Goal: Information Seeking & Learning: Understand process/instructions

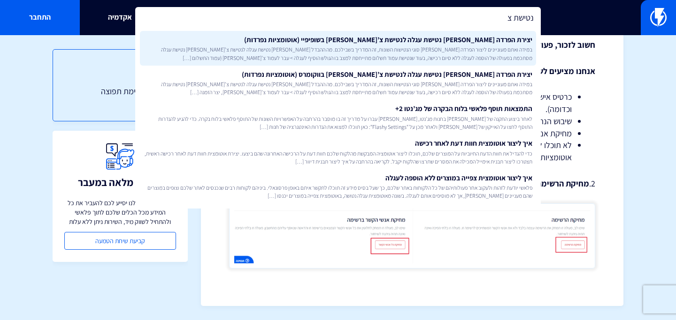
type input "נטישת צ"
click at [389, 50] on span "במידה ואתם מעוניינים ליצור הפרדה [PERSON_NAME] סוגי הנטישות השונות, זה המדריך ב…" at bounding box center [338, 54] width 388 height 16
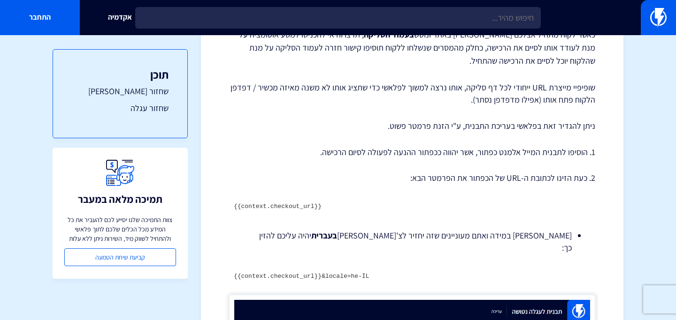
scroll to position [165, 0]
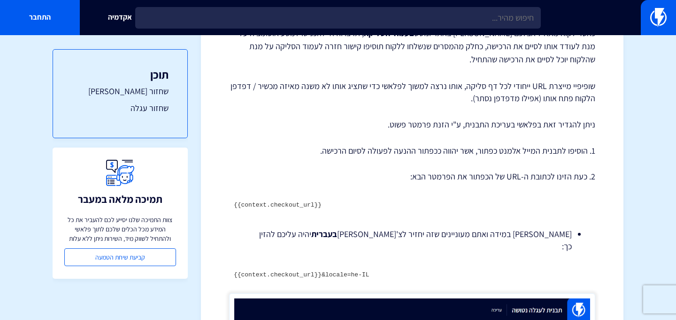
click at [342, 272] on code "{{context.checkout_url}}&locale=he-IL" at bounding box center [302, 275] width 136 height 7
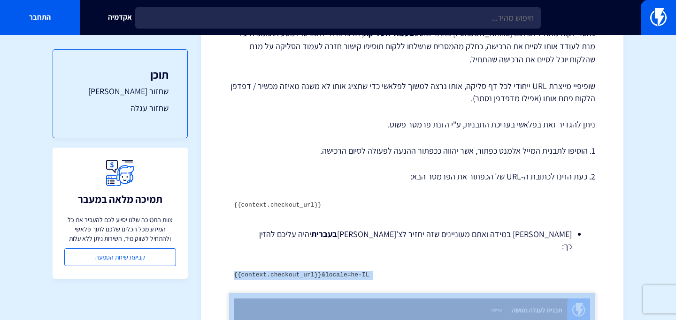
click at [342, 272] on code "{{context.checkout_url}}&locale=he-IL" at bounding box center [302, 275] width 136 height 7
copy div "{{context.checkout_url}}&locale=he-IL"
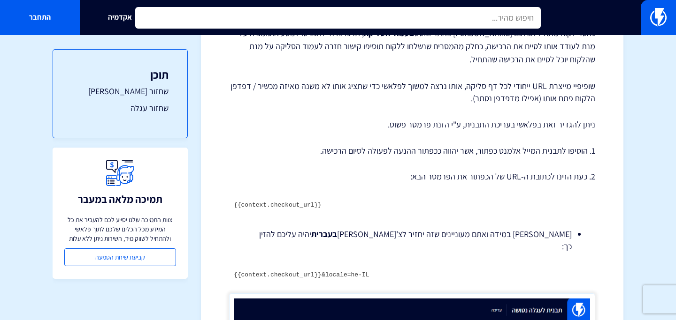
click at [271, 19] on input "text" at bounding box center [337, 18] width 405 height 22
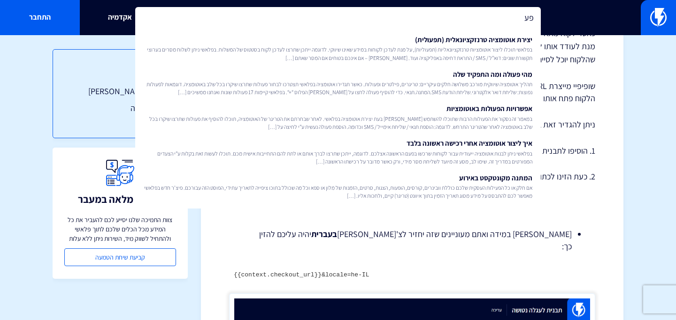
type input "פ"
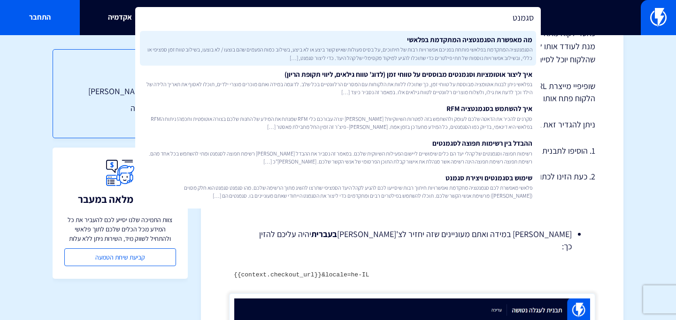
type input "סגמנט"
click at [338, 59] on span "הסגמנטציה המתקדמת בפלאשי פותחת בפניכם אפשרויות רבות של חיתוכים, על בסיס פעולות …" at bounding box center [338, 54] width 388 height 16
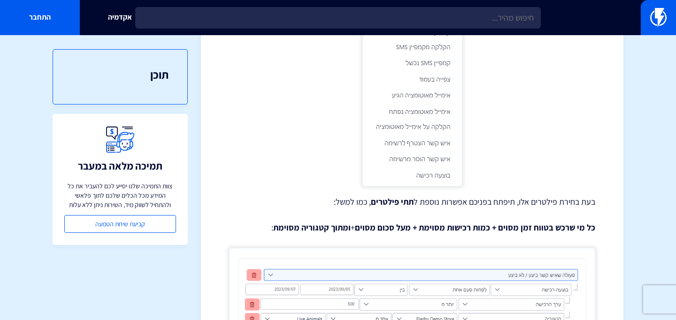
scroll to position [304, 0]
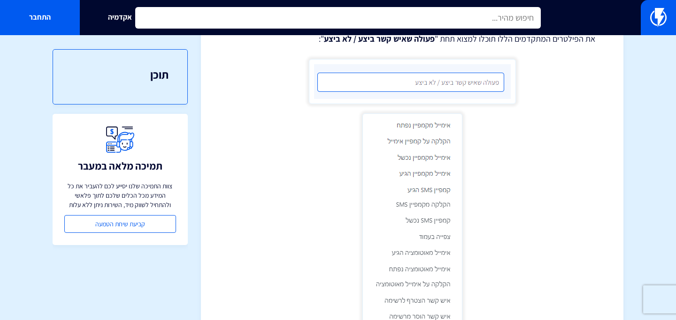
click at [318, 21] on input "text" at bounding box center [337, 18] width 405 height 22
type input "x"
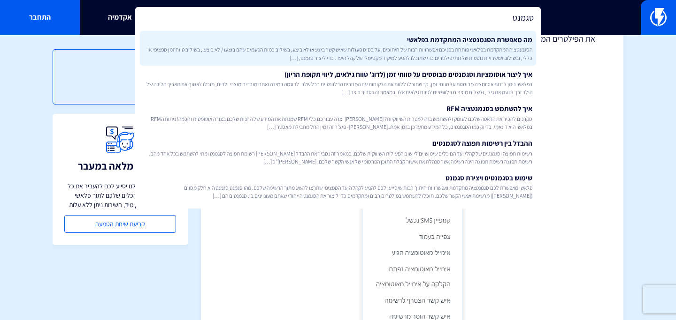
type input "סגמנט"
click at [381, 51] on span "הסגמנטציה המתקדמת בפלאשי פותחת בפניכם אפשרויות רבות של חיתוכים, על בסיס פעולות …" at bounding box center [338, 54] width 388 height 16
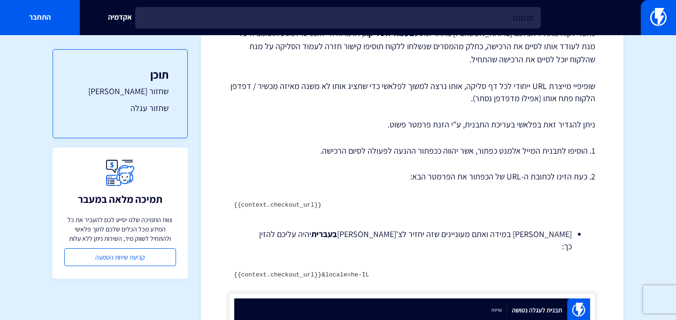
click at [289, 272] on code "{{context.checkout_url}}&locale=he-IL" at bounding box center [302, 275] width 136 height 7
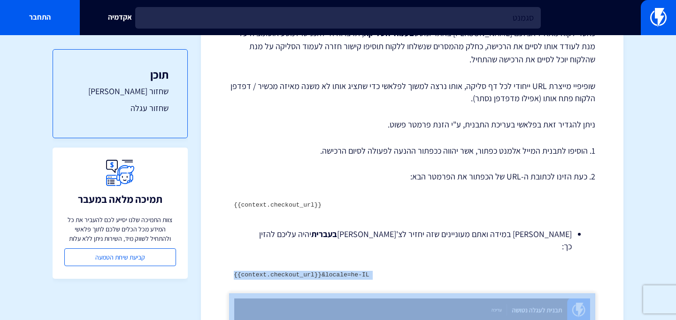
click at [289, 272] on code "{{context.checkout_url}}&locale=he-IL" at bounding box center [302, 275] width 136 height 7
copy div "{{context.checkout_url}}&locale=he-IL"
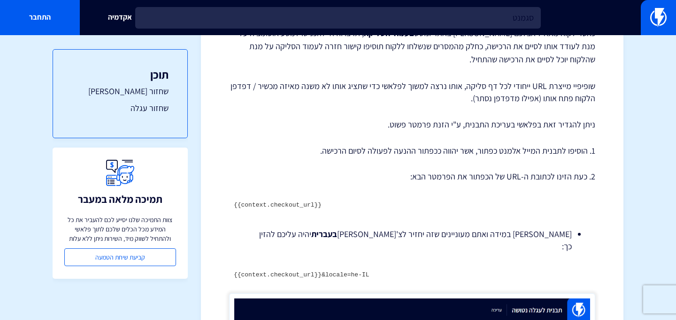
click at [298, 122] on p "ניתן להגדיר זאת בפלאשי בעריכת התבנית, ע"י הזנת פרמטר פשוט." at bounding box center [412, 125] width 366 height 12
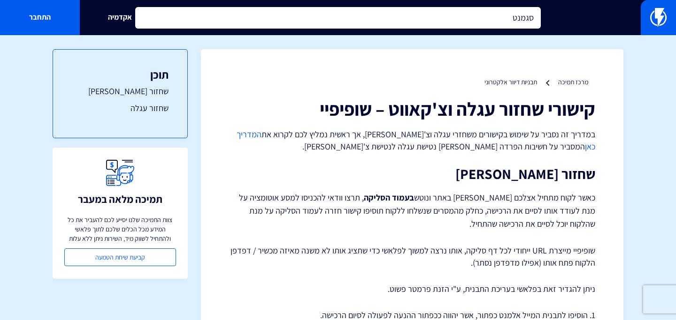
click at [186, 11] on input "סגמנט" at bounding box center [337, 18] width 405 height 22
click at [393, 13] on input "סגמנטנטישת צ׳ק" at bounding box center [337, 18] width 405 height 22
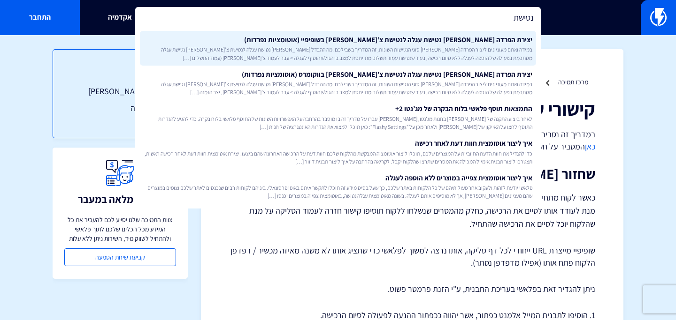
type input "נטישת"
click at [419, 49] on span "במידה ואתם מעוניינים ליצור הפרדה בין סוגי הנטישות השונות, זה המדריך בשבילכם. מה…" at bounding box center [338, 54] width 388 height 16
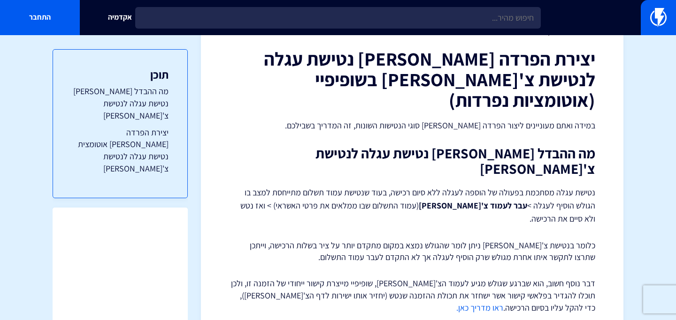
scroll to position [96, 0]
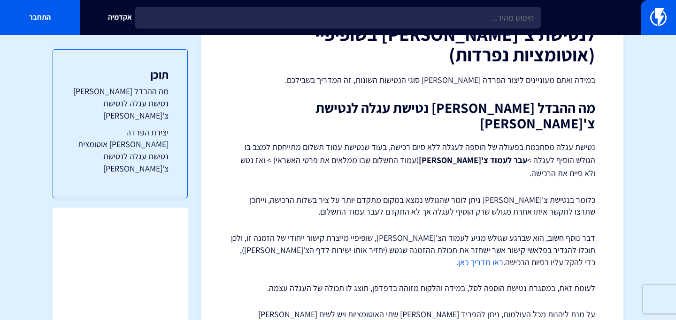
click at [503, 257] on link "ראו מדריך כאן." at bounding box center [479, 262] width 47 height 11
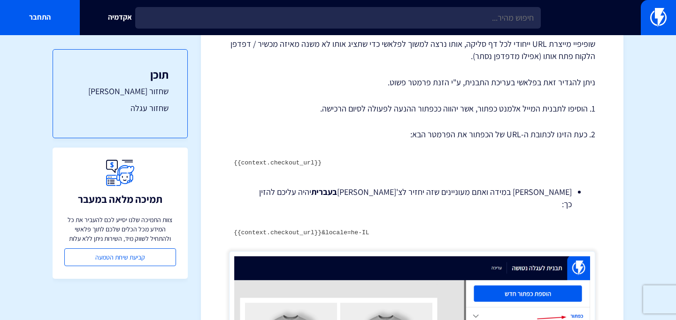
click at [311, 162] on code "{{context.checkout_url}}" at bounding box center [278, 163] width 88 height 7
drag, startPoint x: 313, startPoint y: 163, endPoint x: 269, endPoint y: 162, distance: 43.6
click at [269, 162] on code "{{context.checkout_url}}" at bounding box center [278, 163] width 88 height 7
copy code "checkout_url"
click at [295, 120] on div "קישורי שחזור עגלה וצ'[PERSON_NAME] – שופיפיי במדריך זה נסביר על שימוש בקישורים …" at bounding box center [412, 262] width 366 height 740
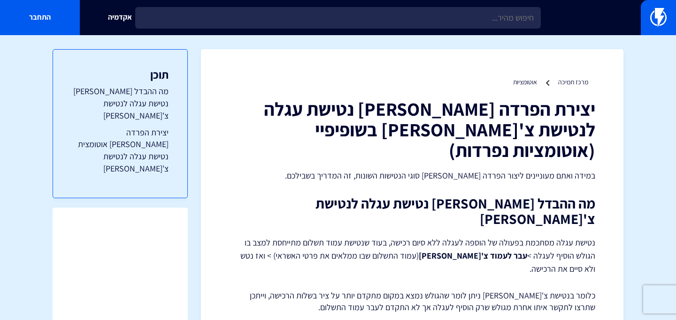
scroll to position [161, 0]
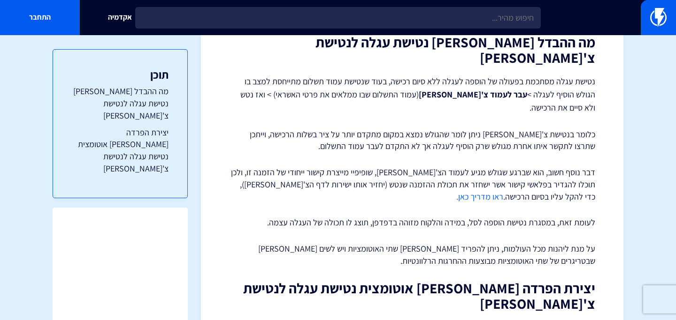
click at [503, 191] on link "ראו מדריך כאן." at bounding box center [479, 196] width 47 height 11
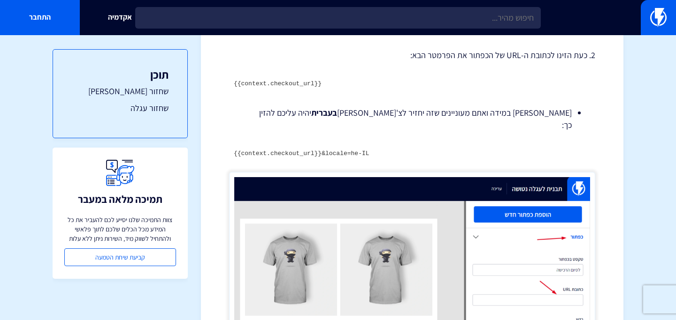
scroll to position [216, 0]
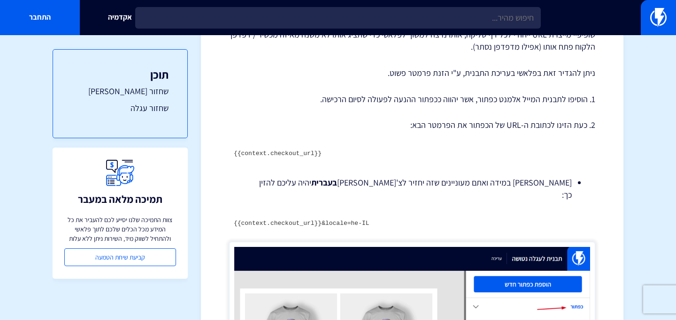
click at [313, 220] on code "{{context.checkout_url}}&locale=he-IL" at bounding box center [302, 223] width 136 height 7
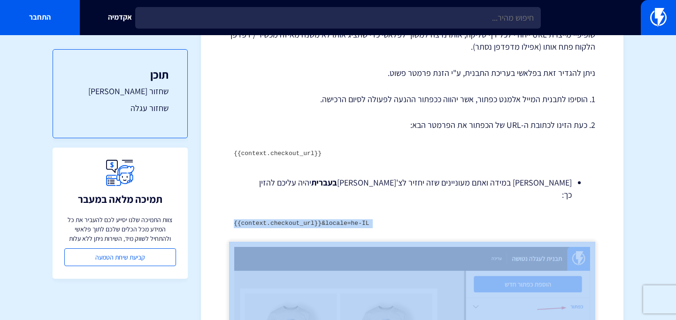
click at [313, 220] on code "{{context.checkout_url}}&locale=he-IL" at bounding box center [302, 223] width 136 height 7
copy div "{{context.checkout_url}}&locale=he-IL"
